Goal: Entertainment & Leisure: Browse casually

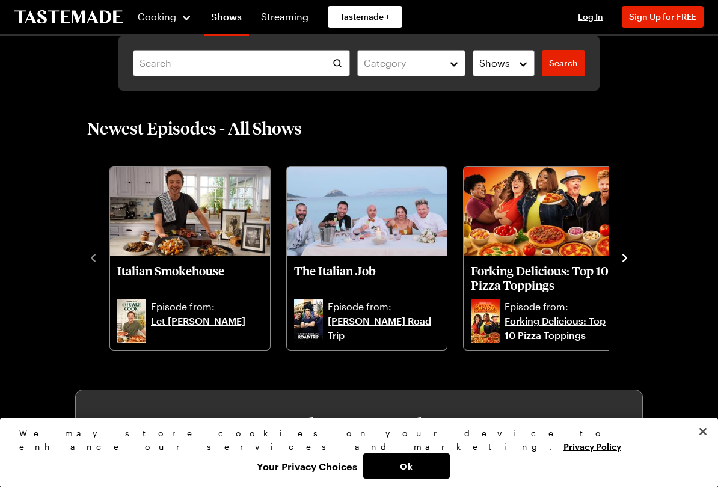
scroll to position [235, 0]
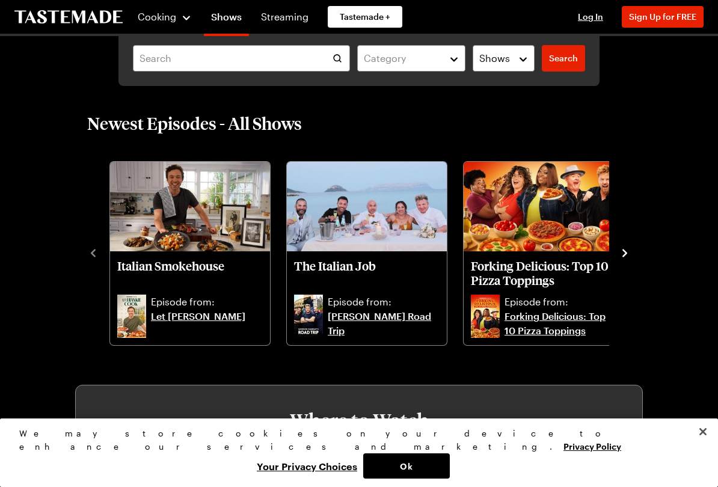
click at [145, 207] on img "Italian Smokehouse" at bounding box center [190, 207] width 160 height 90
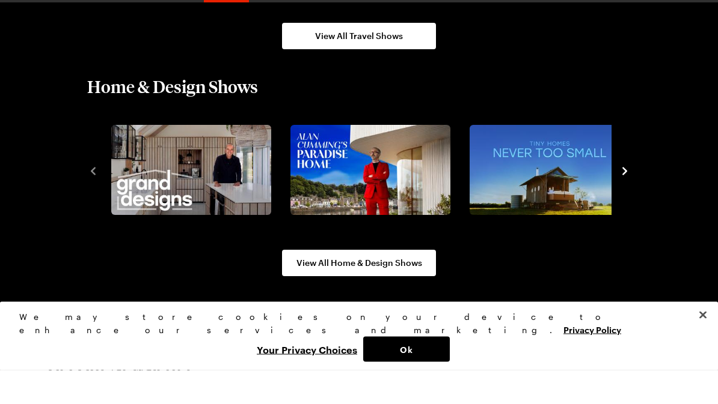
scroll to position [1439, 0]
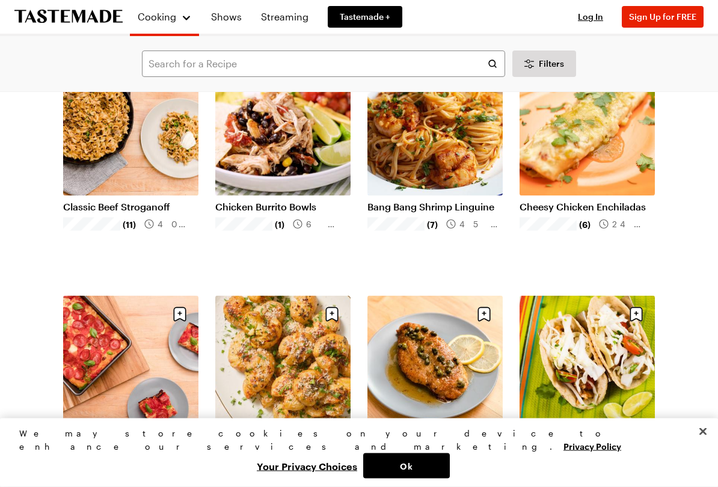
scroll to position [649, 0]
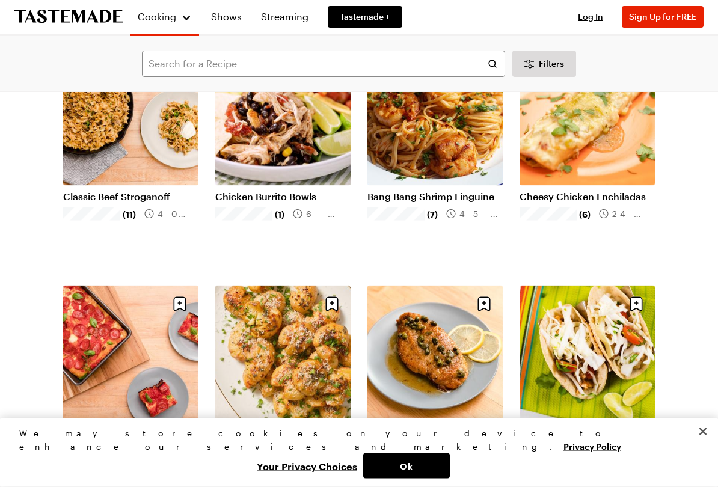
click at [26, 287] on div "Filters Search All Recipes ( 12,939 ) Popular Load More Chicken Pot Pie Biscuit…" at bounding box center [359, 394] width 718 height 1908
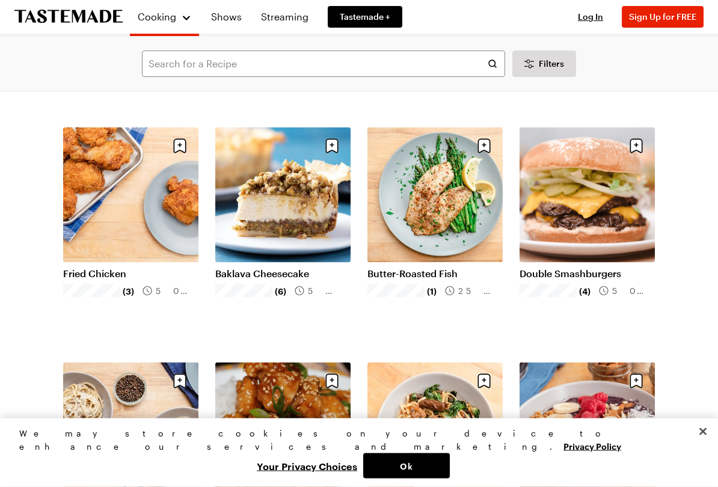
scroll to position [1044, 0]
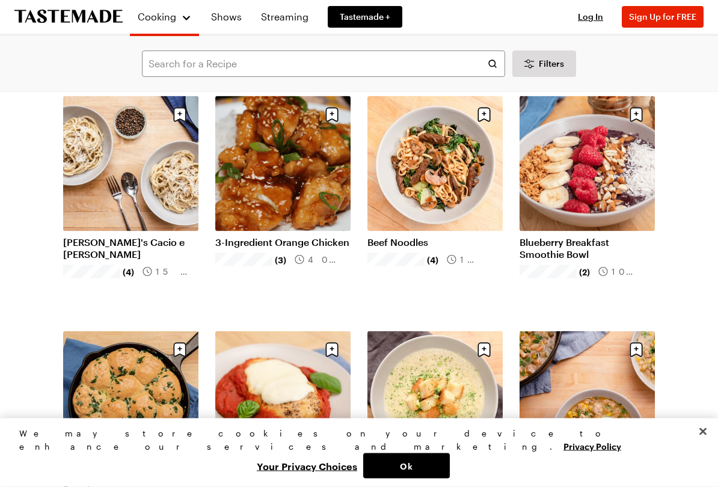
scroll to position [1309, 0]
click at [19, 285] on div "Filters Search All Recipes ( 12,939 ) Popular Load More Chicken Pot Pie Biscuit…" at bounding box center [359, 440] width 718 height 3318
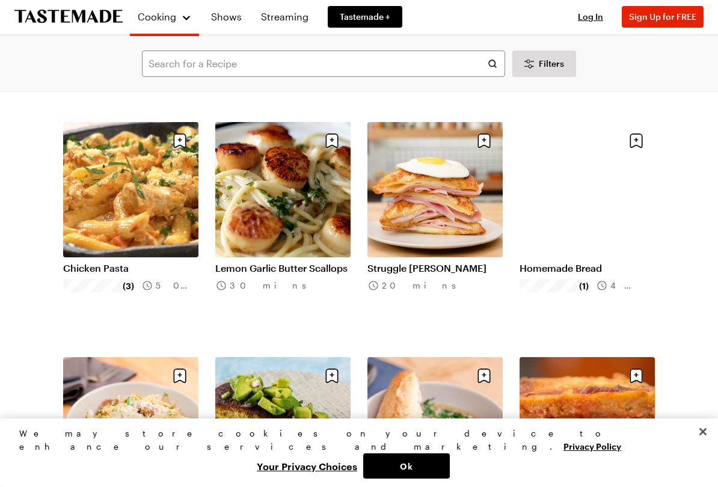
scroll to position [2473, 0]
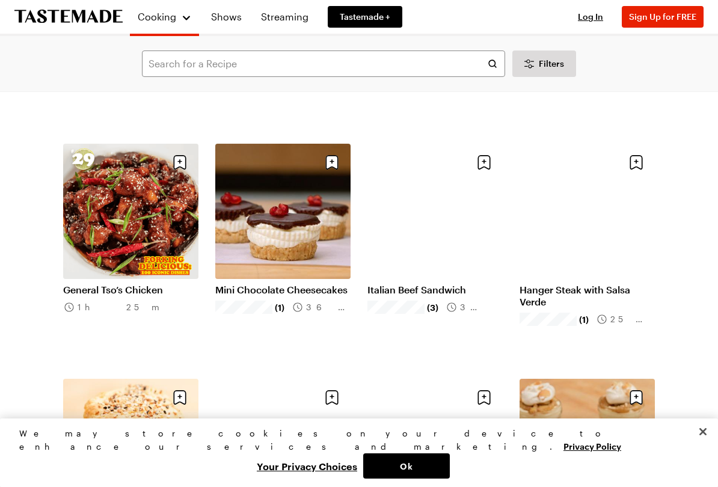
scroll to position [3613, 0]
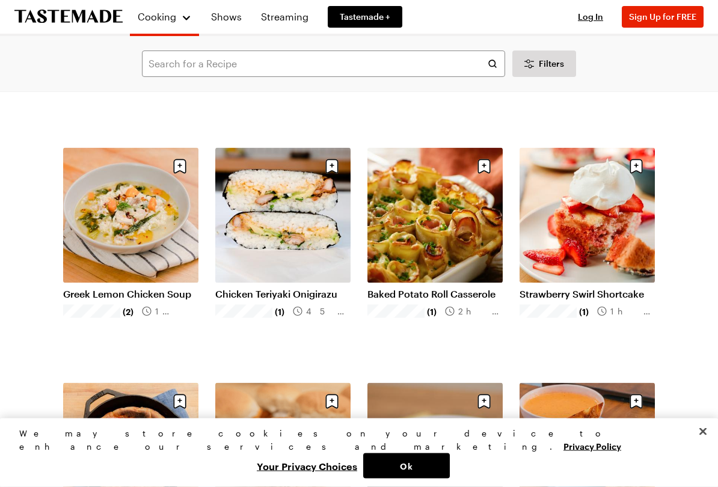
scroll to position [5021, 0]
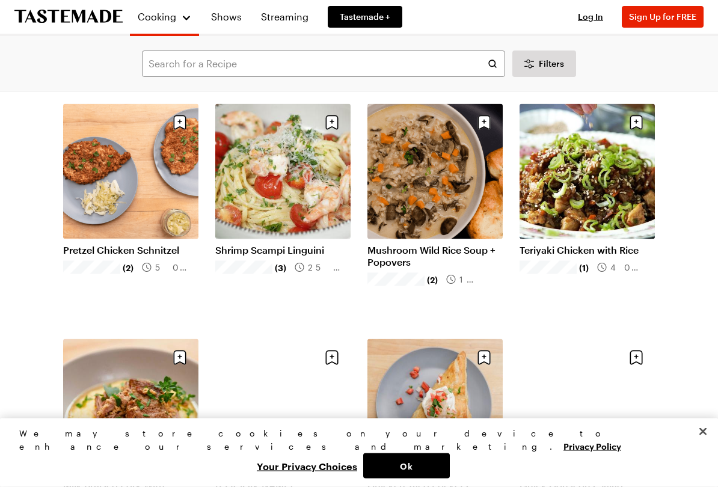
scroll to position [6709, 0]
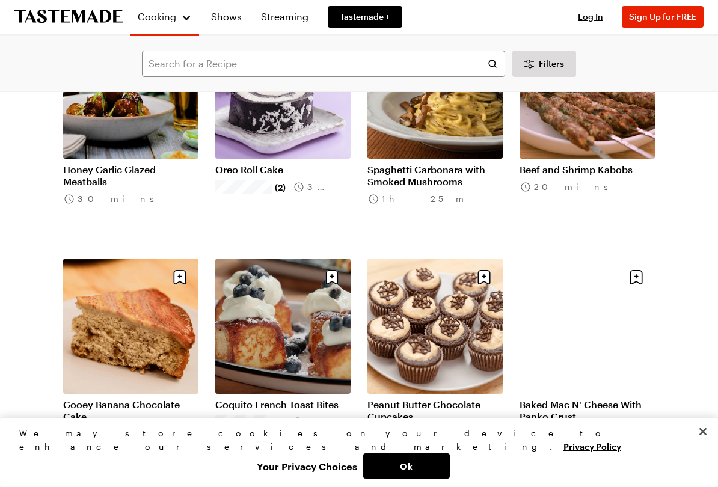
scroll to position [8200, 0]
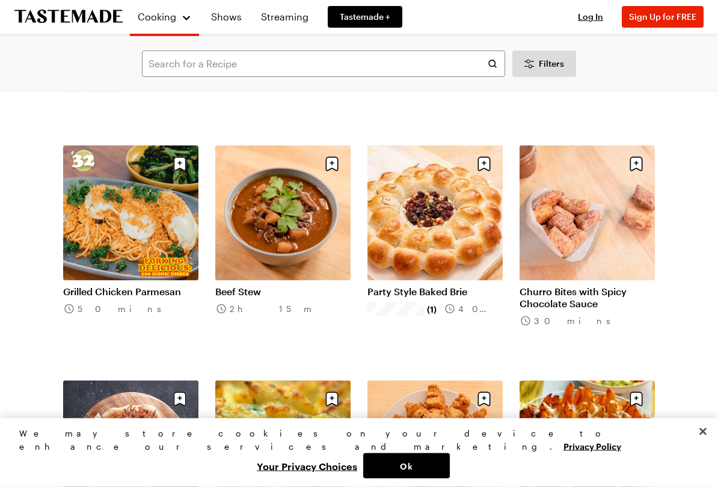
scroll to position [9249, 0]
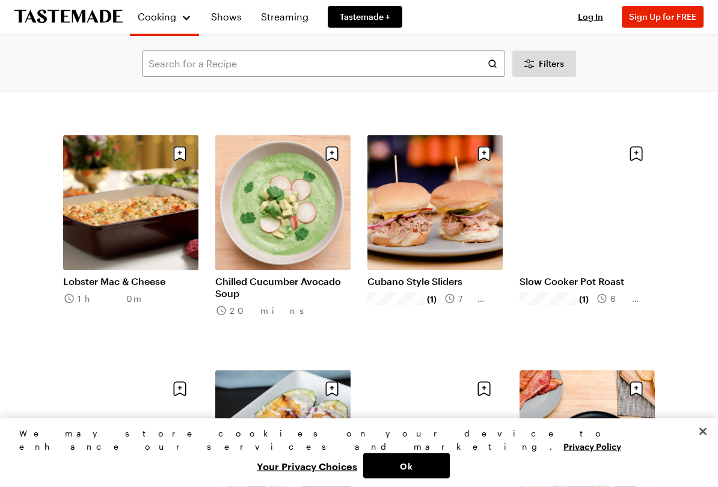
scroll to position [10911, 0]
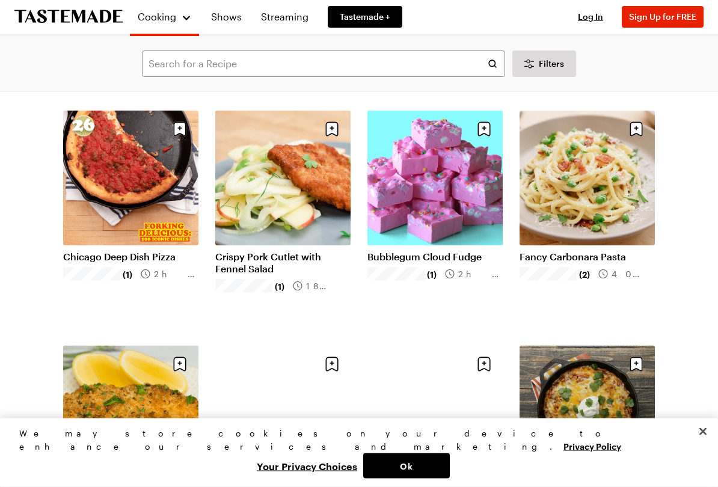
scroll to position [11641, 0]
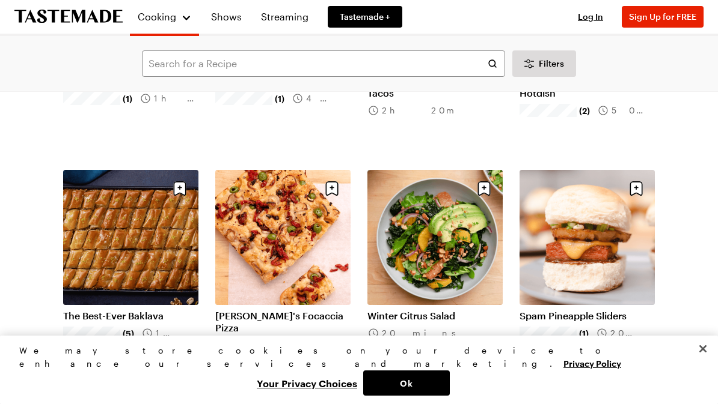
scroll to position [12742, 0]
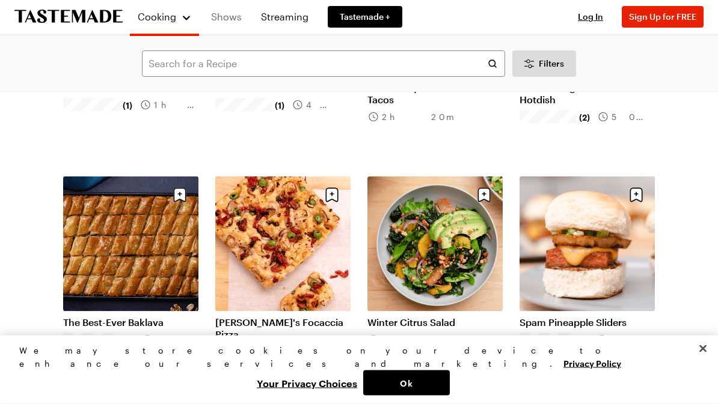
click at [225, 13] on link "Shows" at bounding box center [226, 17] width 45 height 34
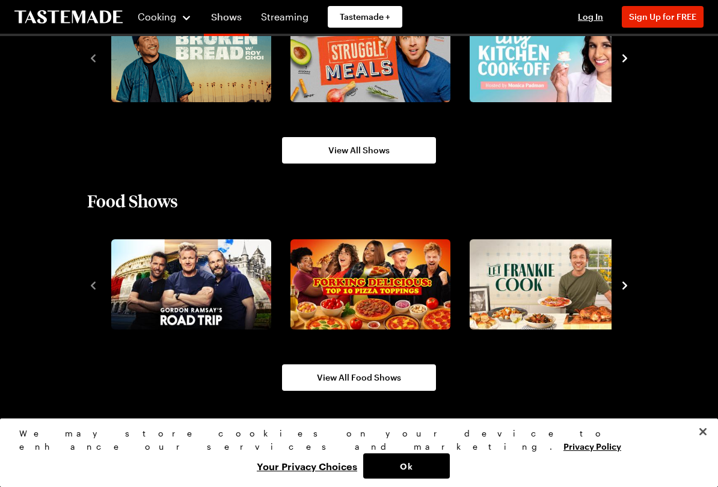
scroll to position [871, 0]
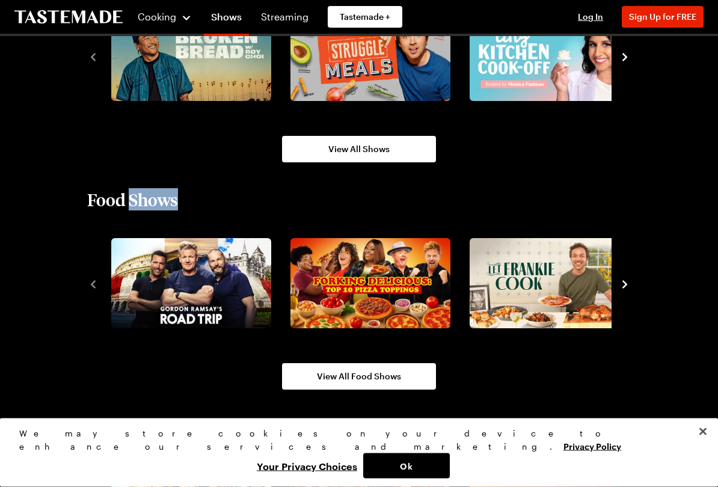
click at [38, 197] on main "Category Shows Search Search Shows Award-winning food, travel, and home & desig…" at bounding box center [359, 33] width 718 height 1737
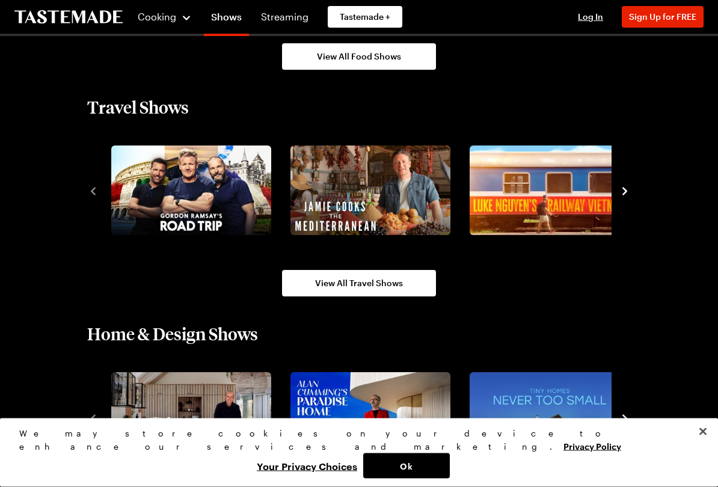
scroll to position [1192, 0]
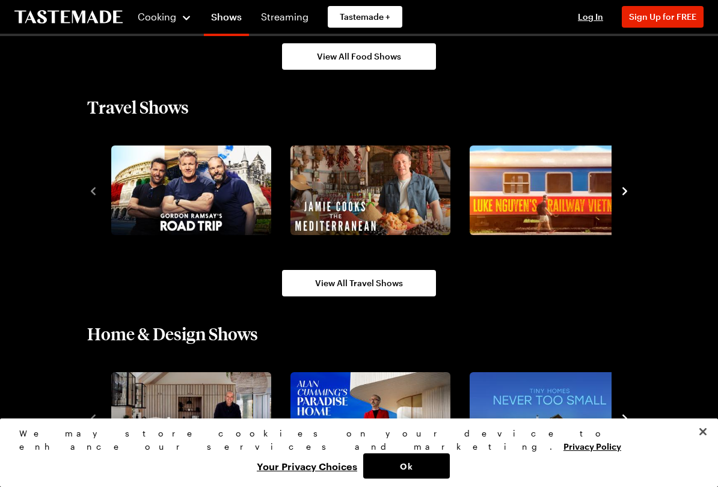
click at [527, 200] on img "3 / 10" at bounding box center [549, 190] width 160 height 90
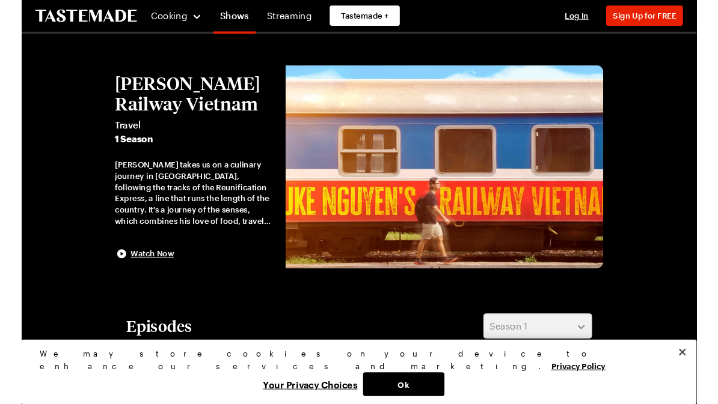
scroll to position [13, 0]
